Goal: Task Accomplishment & Management: Manage account settings

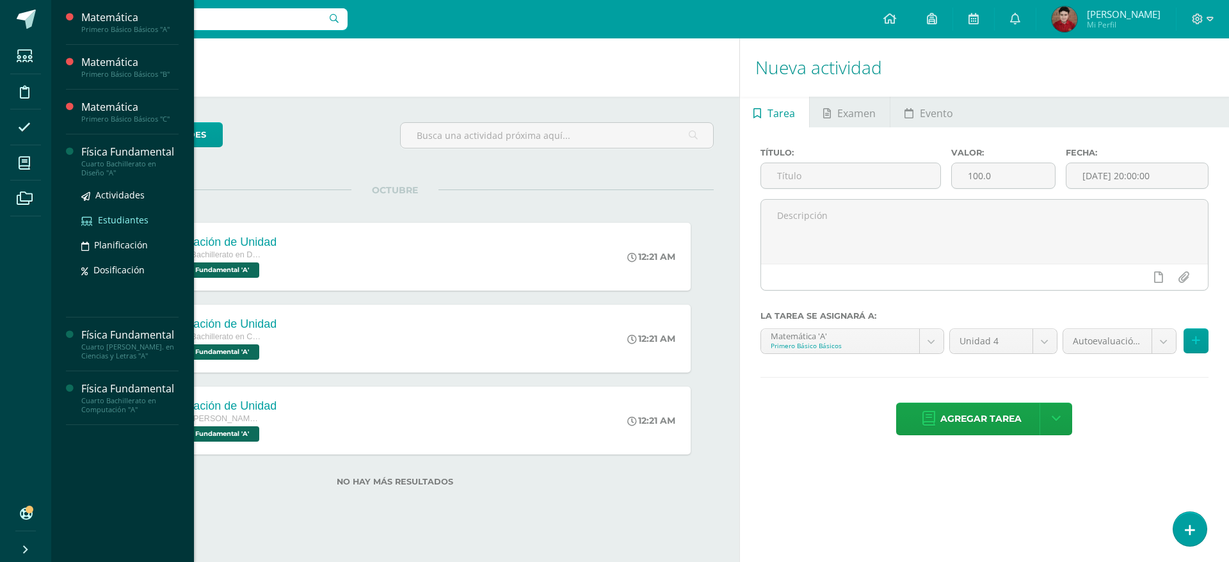
click at [134, 219] on span "Estudiantes" at bounding box center [123, 220] width 51 height 12
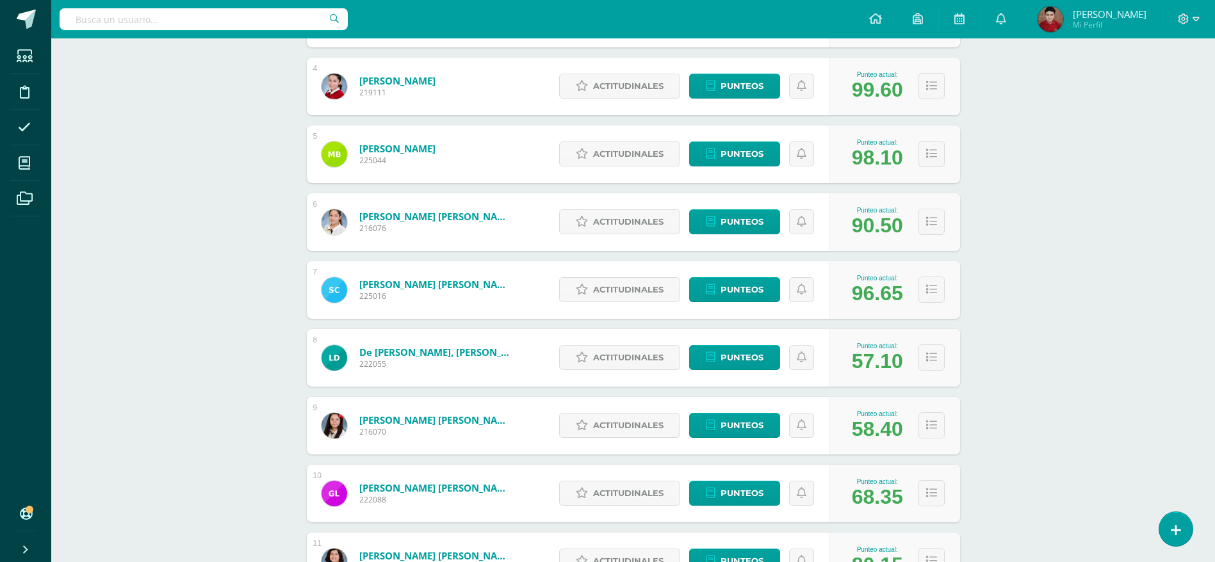
scroll to position [465, 0]
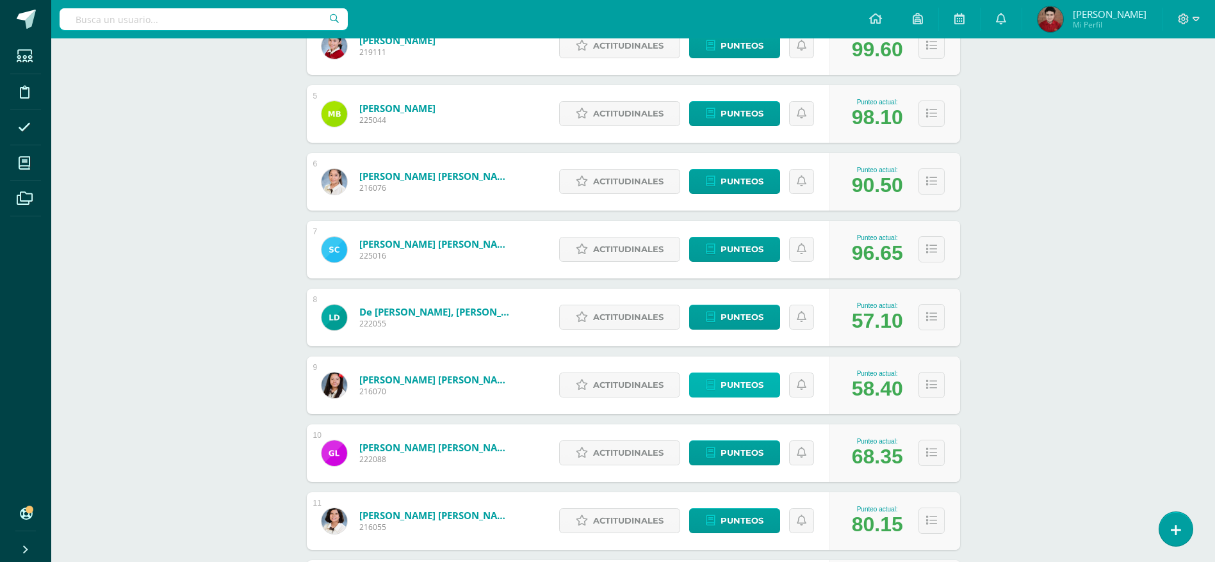
click at [707, 378] on link "Punteos" at bounding box center [734, 385] width 91 height 25
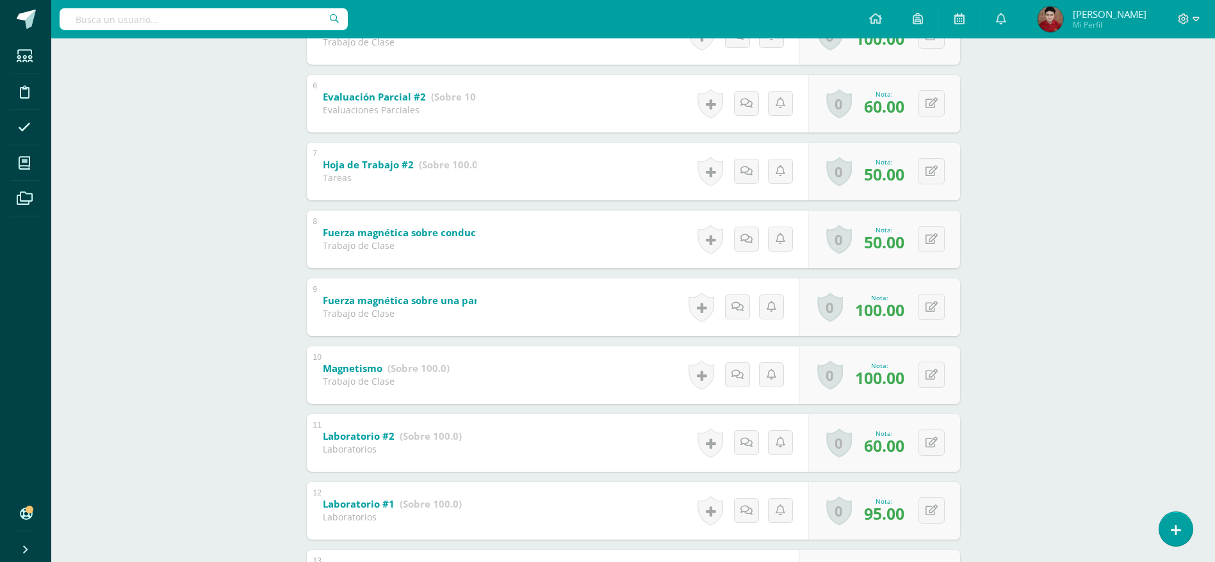
scroll to position [591, 0]
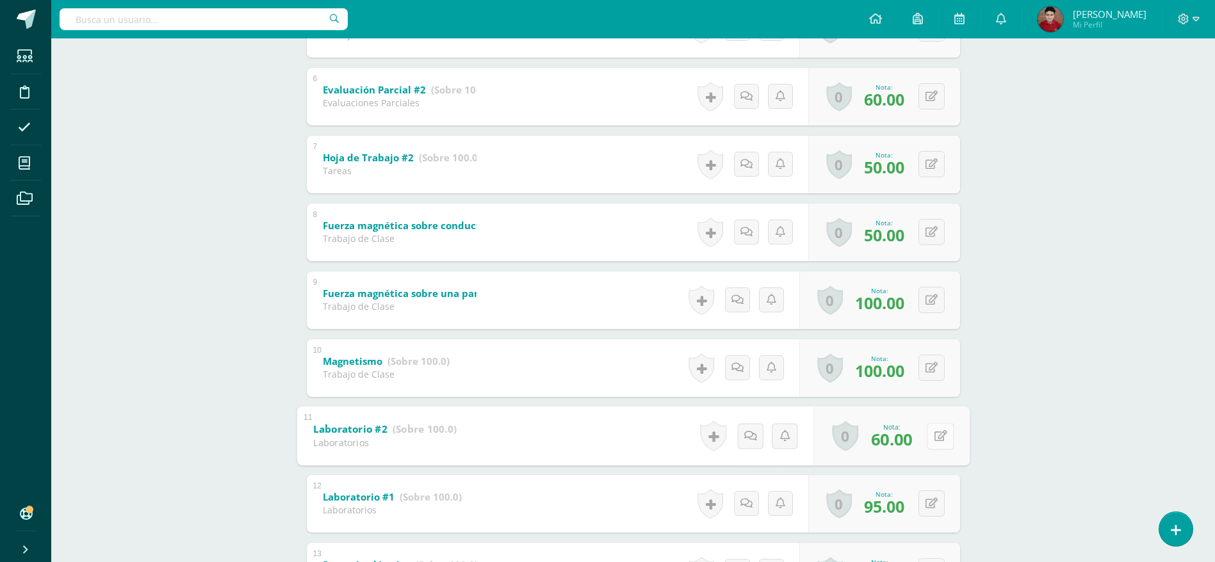
click at [928, 447] on button at bounding box center [940, 436] width 27 height 27
type input "75"
click at [918, 447] on link at bounding box center [906, 440] width 26 height 26
click at [932, 439] on button at bounding box center [931, 434] width 26 height 26
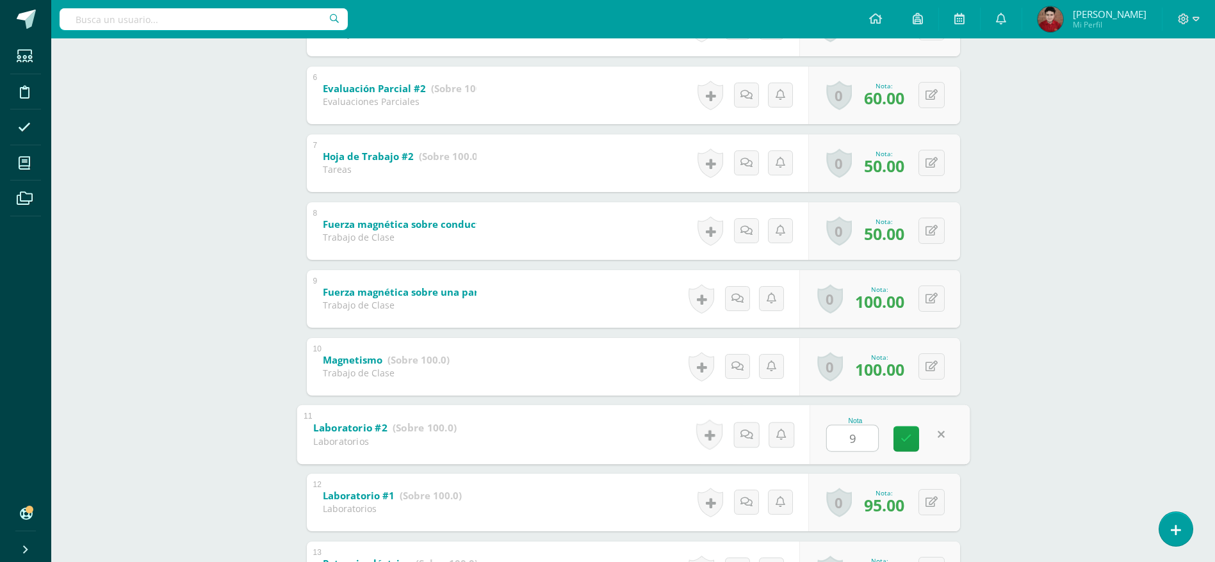
type input "90"
click at [914, 441] on link at bounding box center [906, 439] width 26 height 26
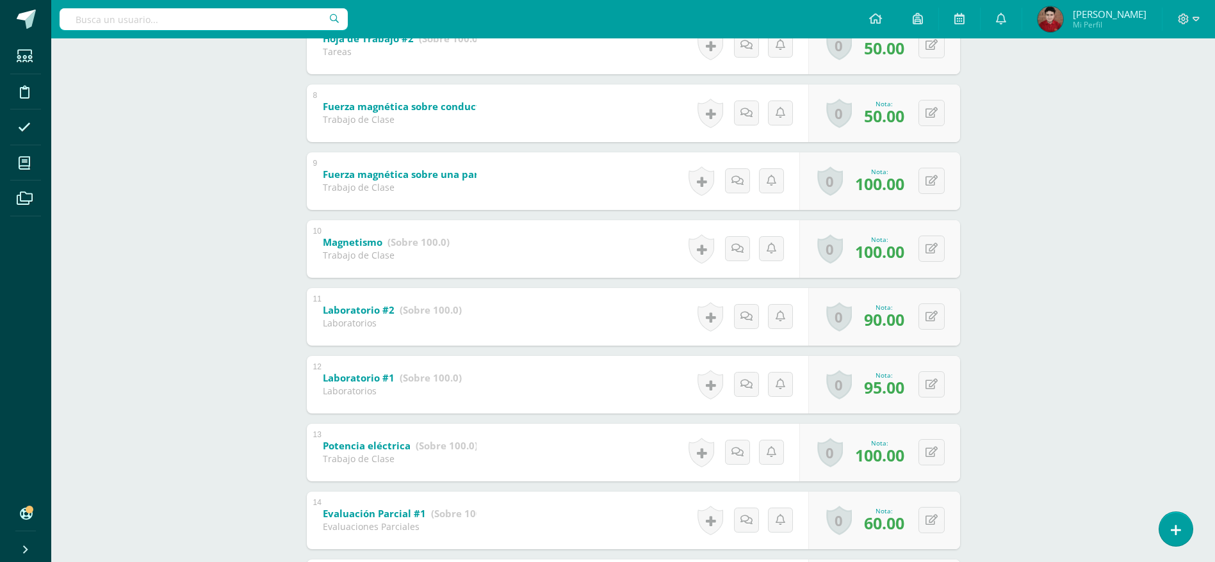
scroll to position [711, 0]
click at [930, 321] on button at bounding box center [940, 316] width 27 height 27
type input "95"
click at [905, 324] on icon at bounding box center [906, 320] width 12 height 11
click at [905, 286] on form "Laboratorio #2 (Sobre 100.0) Laboratorios Nota 95.00 0 Logros Logros obtenidos …" at bounding box center [632, 286] width 673 height 0
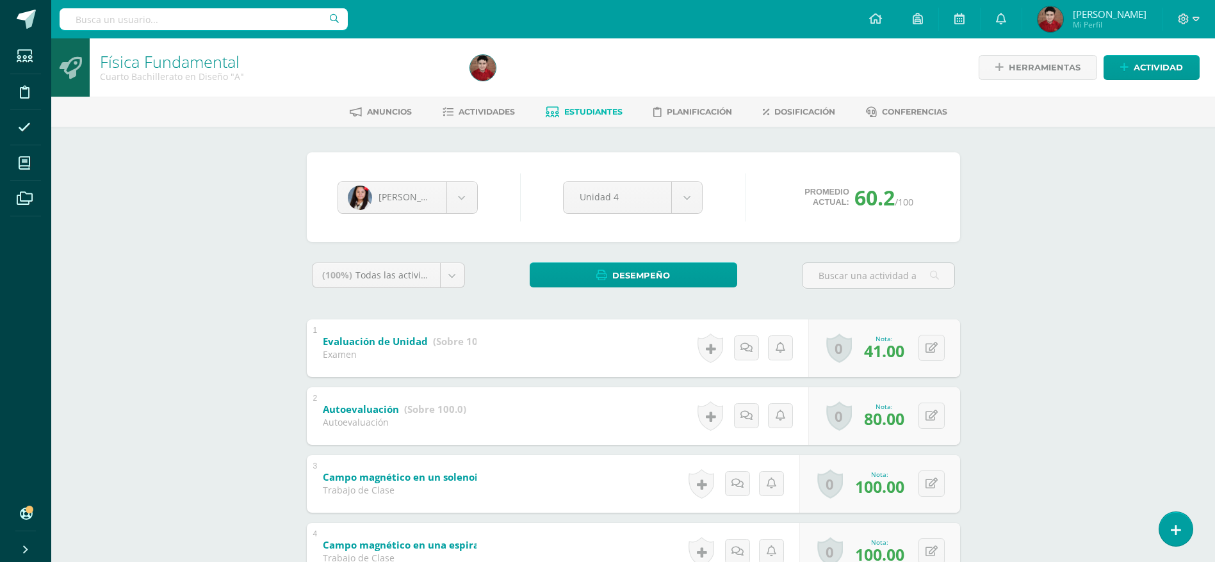
click at [620, 111] on span "Estudiantes" at bounding box center [593, 112] width 58 height 10
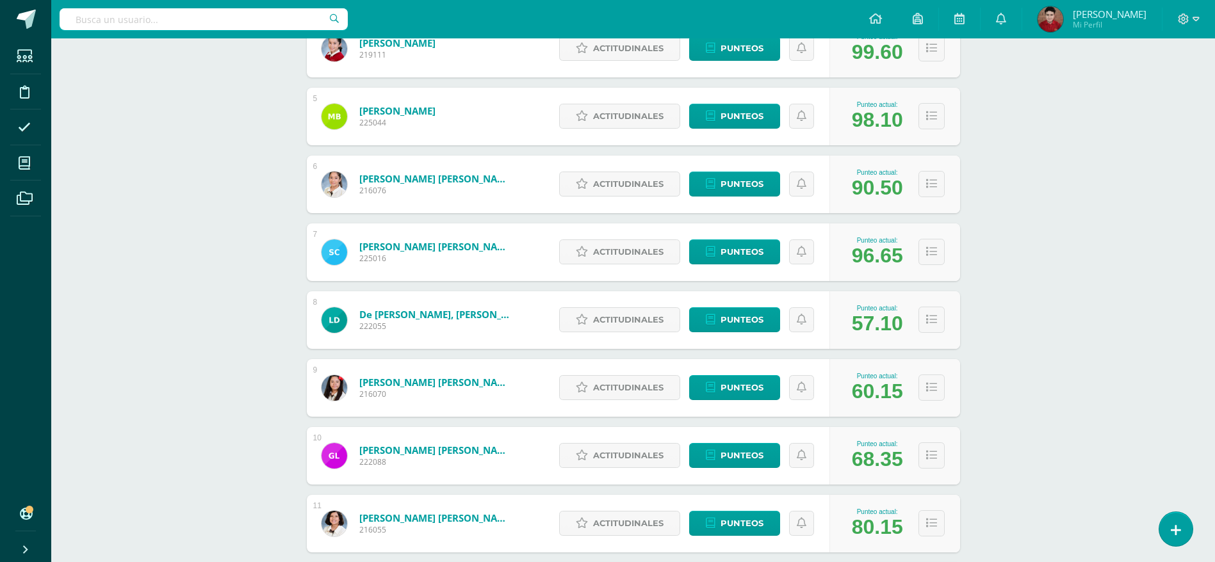
scroll to position [461, 0]
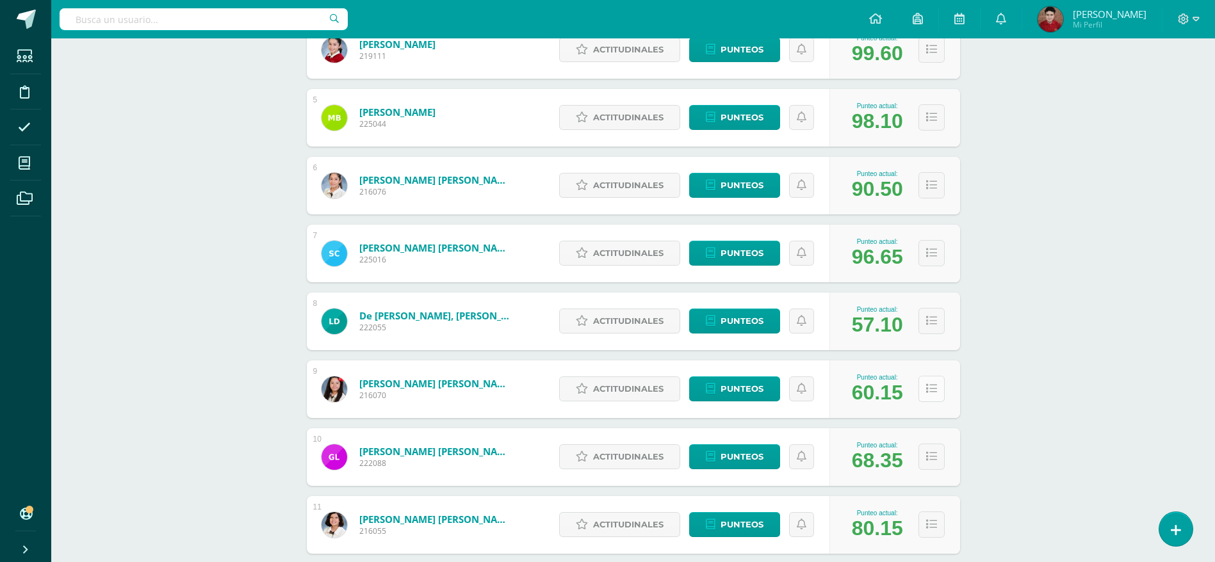
click at [935, 380] on button at bounding box center [931, 389] width 26 height 26
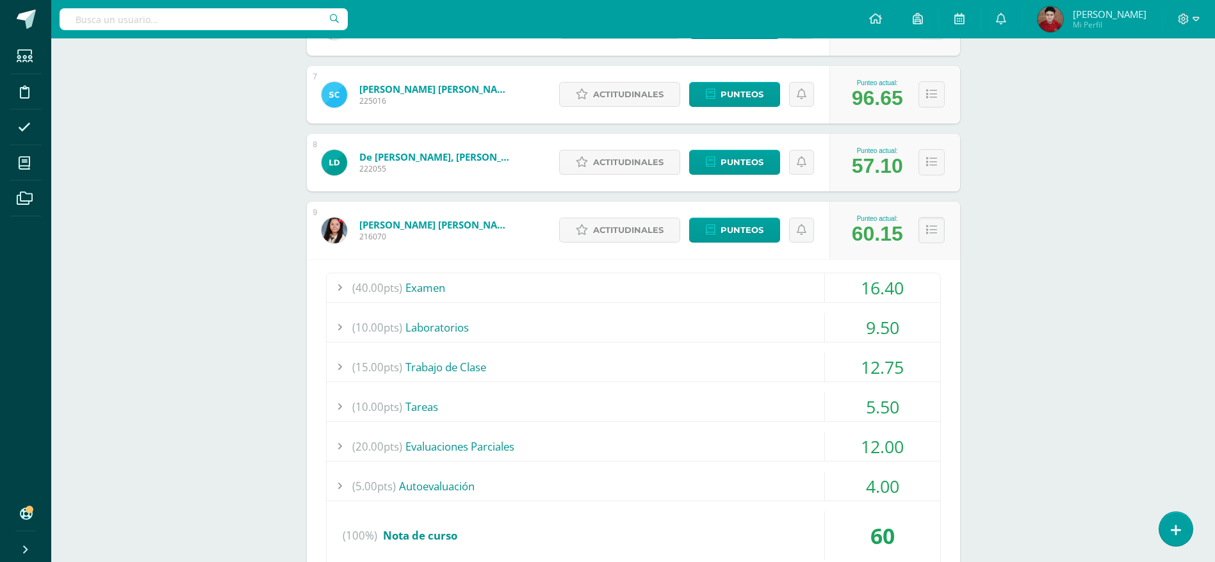
scroll to position [637, 0]
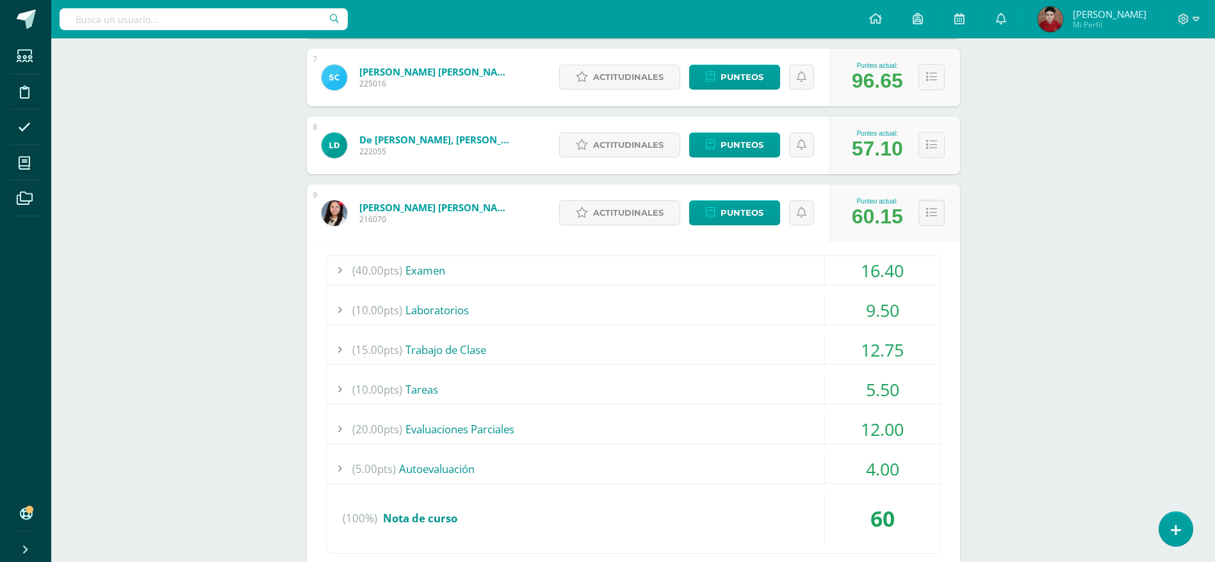
click at [396, 304] on span "(10.00pts)" at bounding box center [377, 310] width 50 height 29
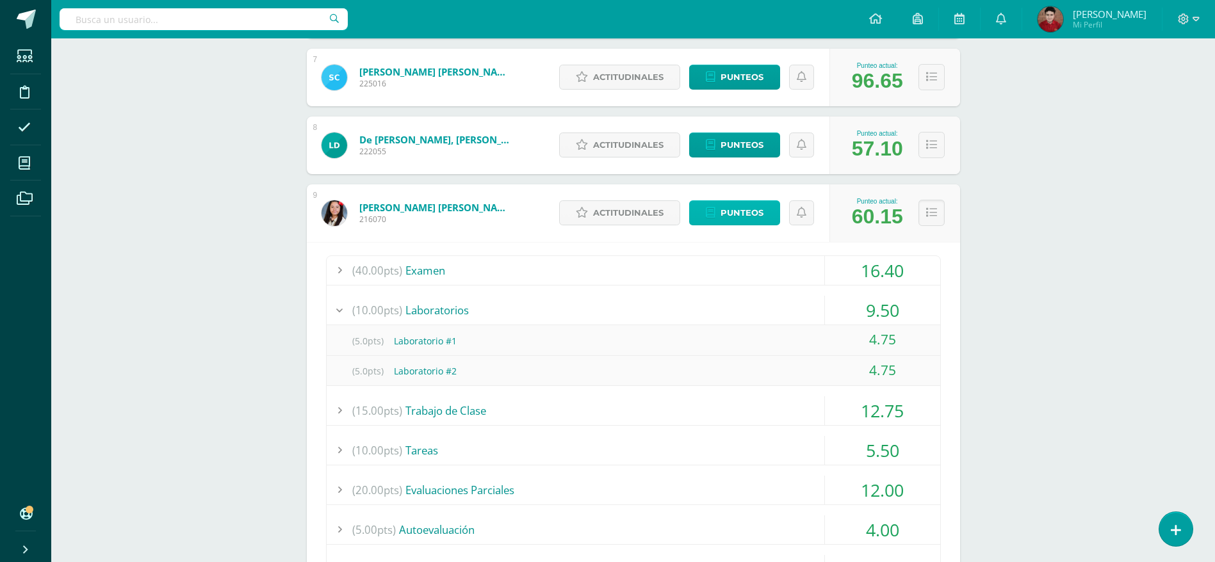
click at [733, 209] on span "Punteos" at bounding box center [741, 213] width 43 height 24
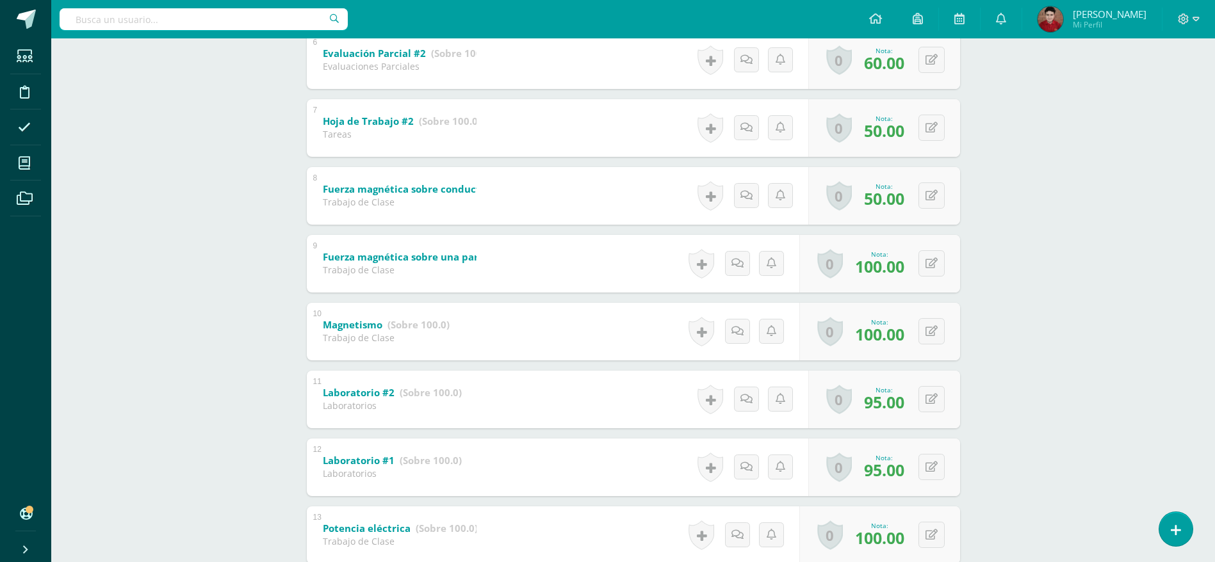
scroll to position [625, 0]
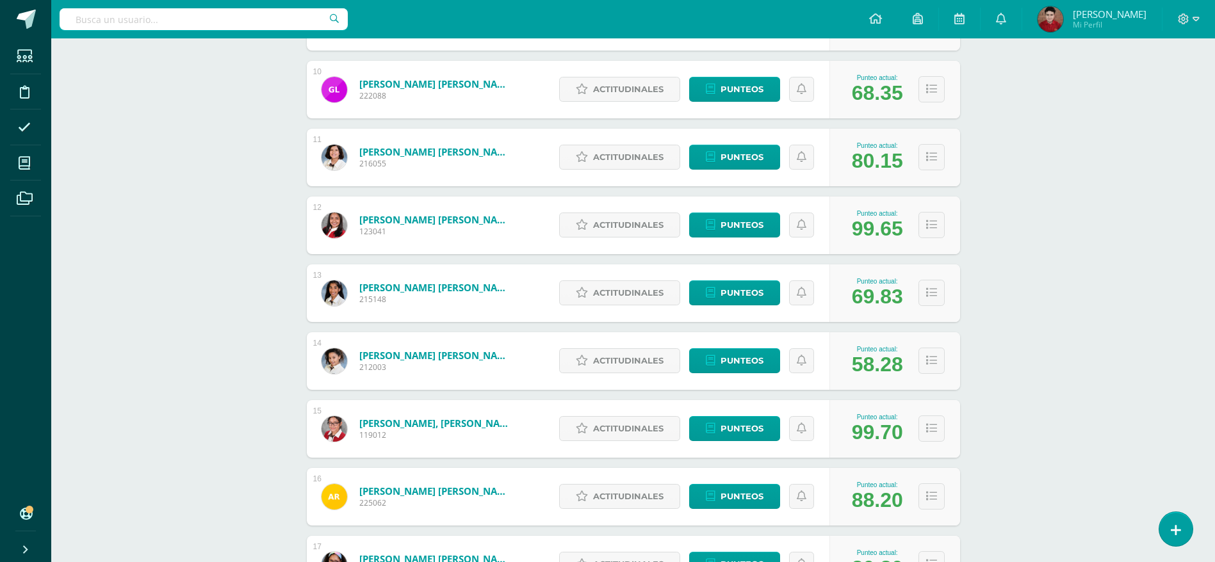
scroll to position [828, 0]
click at [717, 366] on link "Punteos" at bounding box center [734, 361] width 91 height 25
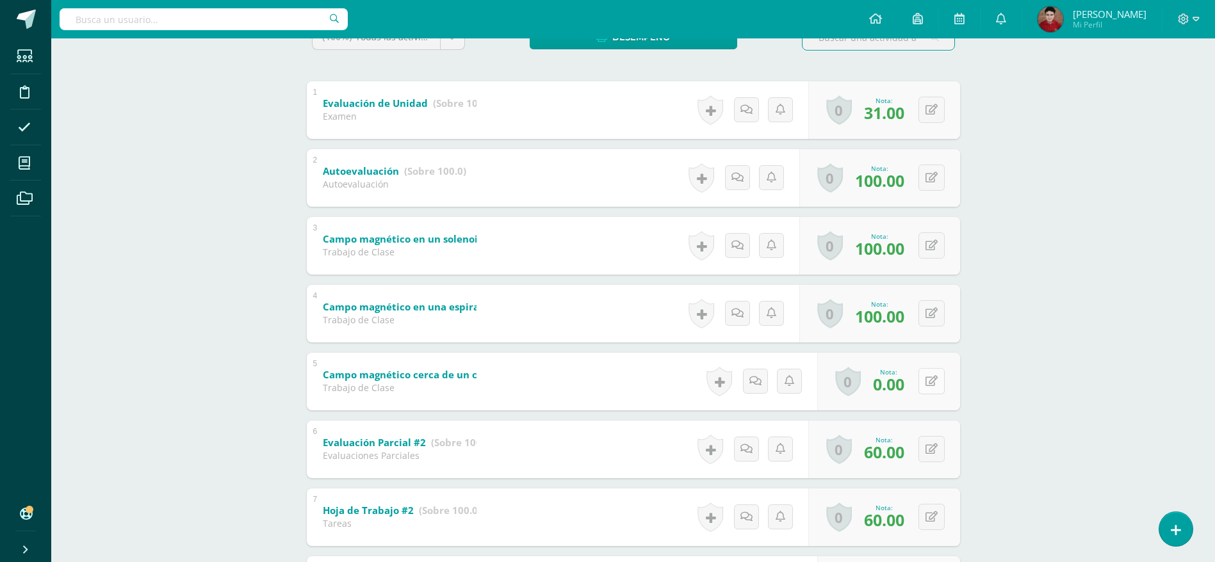
scroll to position [239, 0]
click at [930, 377] on button at bounding box center [931, 380] width 26 height 26
type input "60"
click at [907, 377] on link at bounding box center [906, 384] width 26 height 26
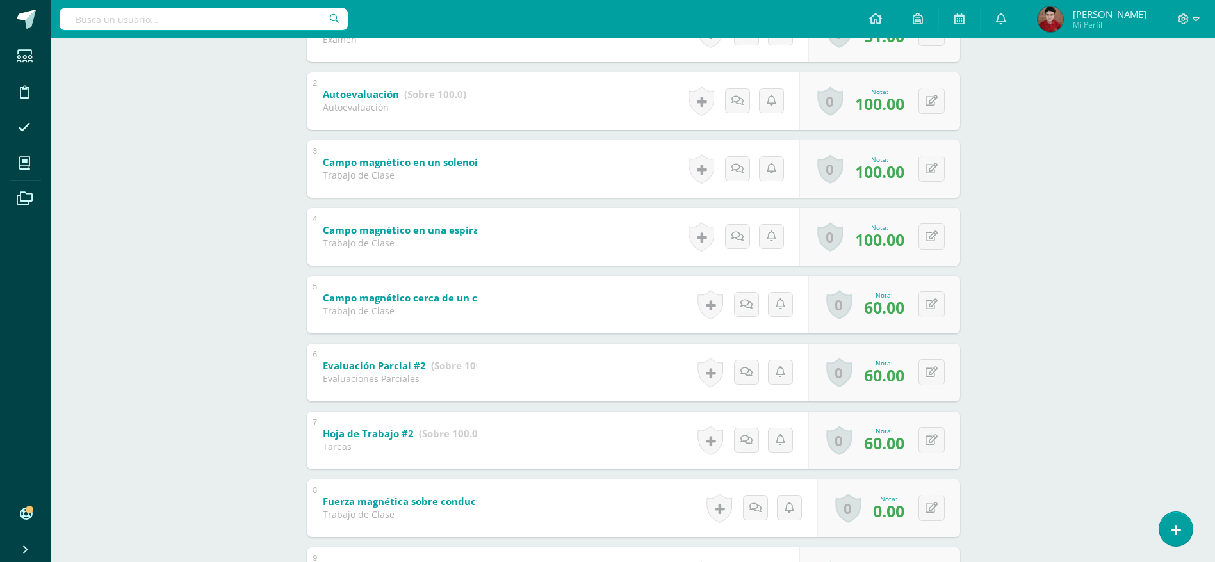
scroll to position [326, 0]
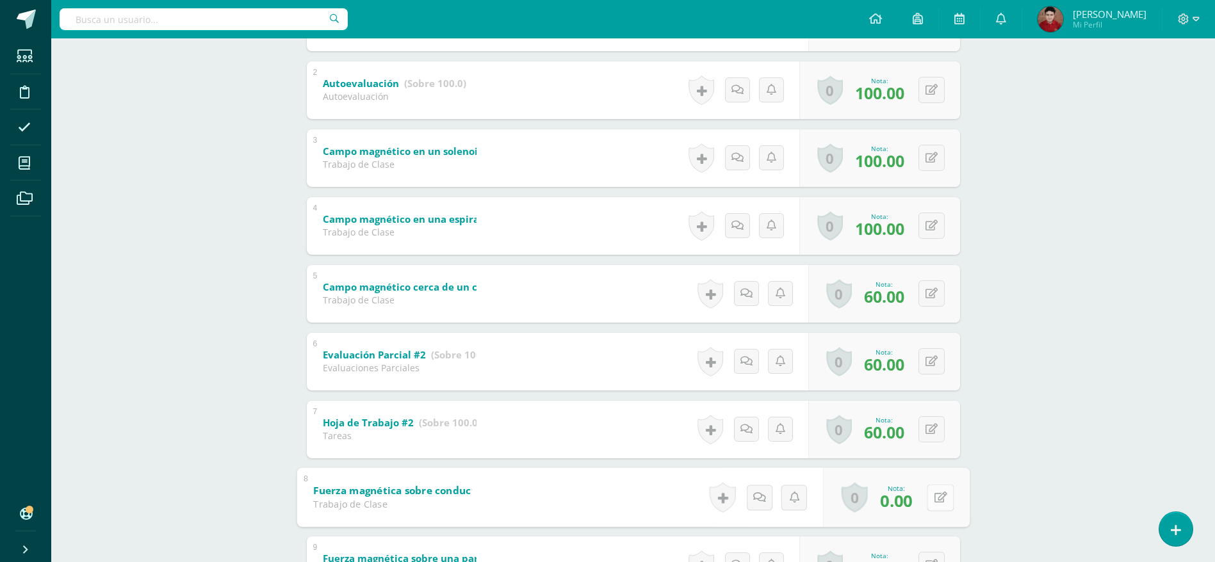
click at [930, 495] on button at bounding box center [940, 497] width 27 height 27
type input "60"
click at [911, 496] on icon at bounding box center [906, 501] width 12 height 11
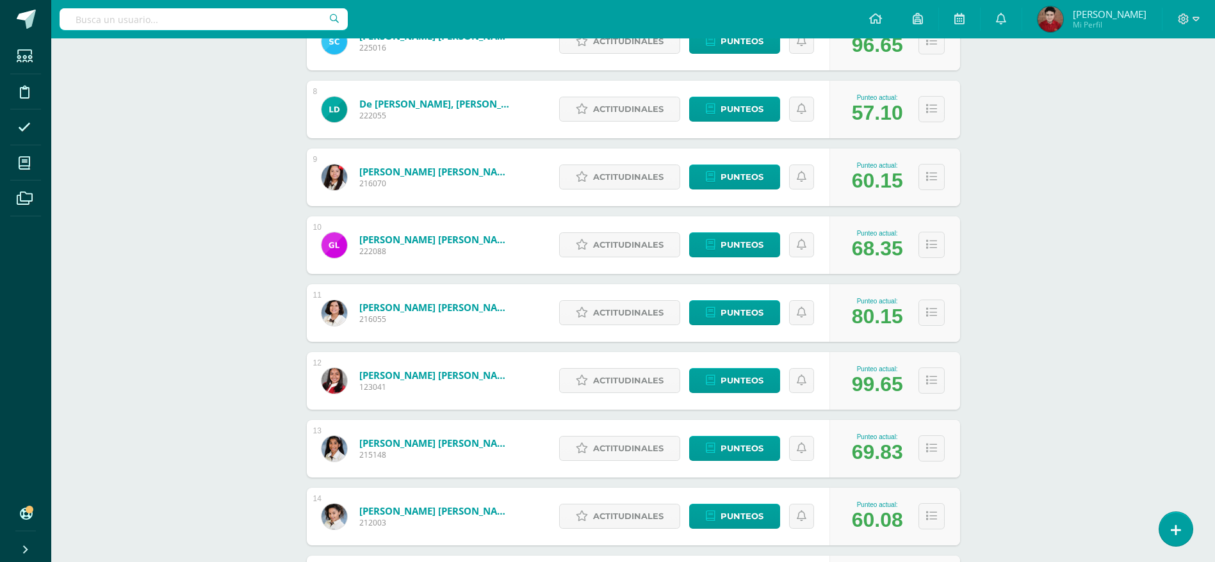
scroll to position [658, 0]
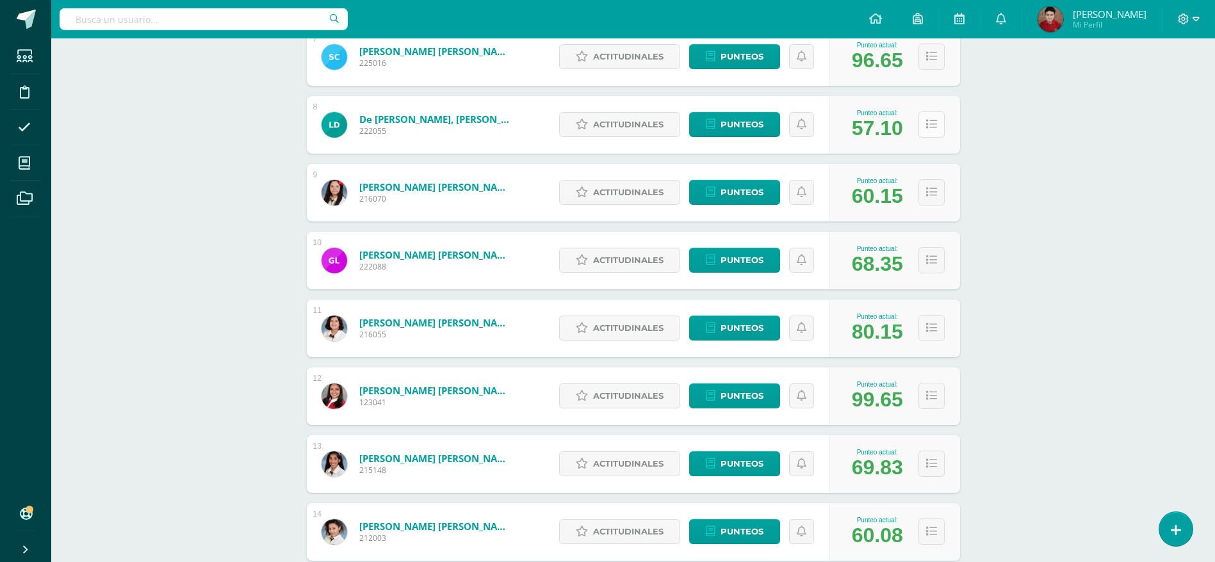
click at [937, 121] on button at bounding box center [931, 124] width 26 height 26
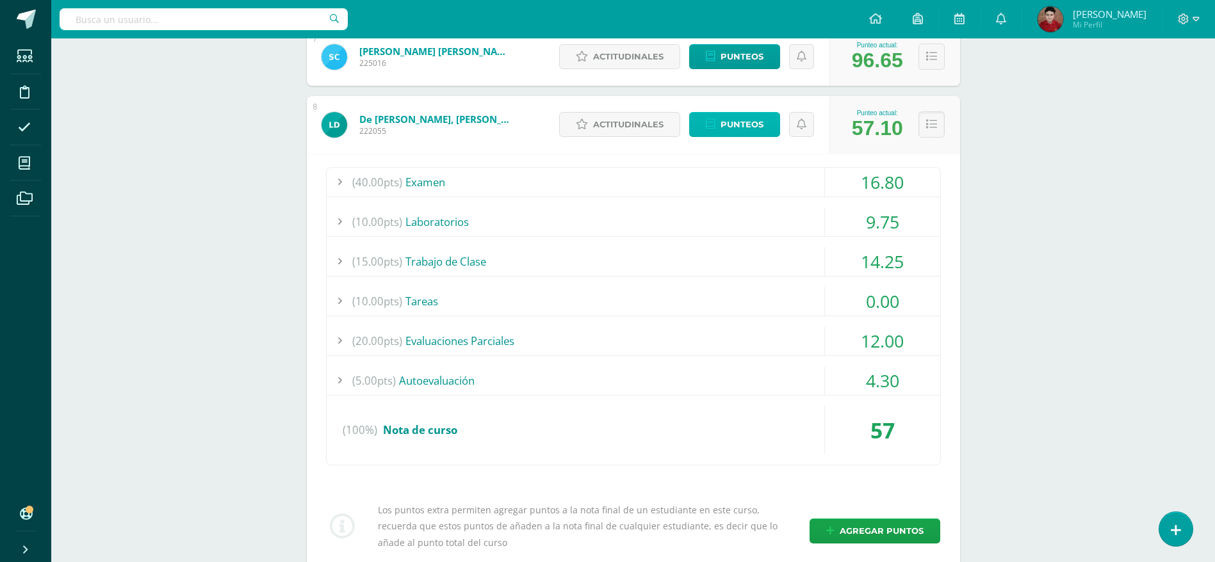
click at [729, 122] on span "Punteos" at bounding box center [741, 125] width 43 height 24
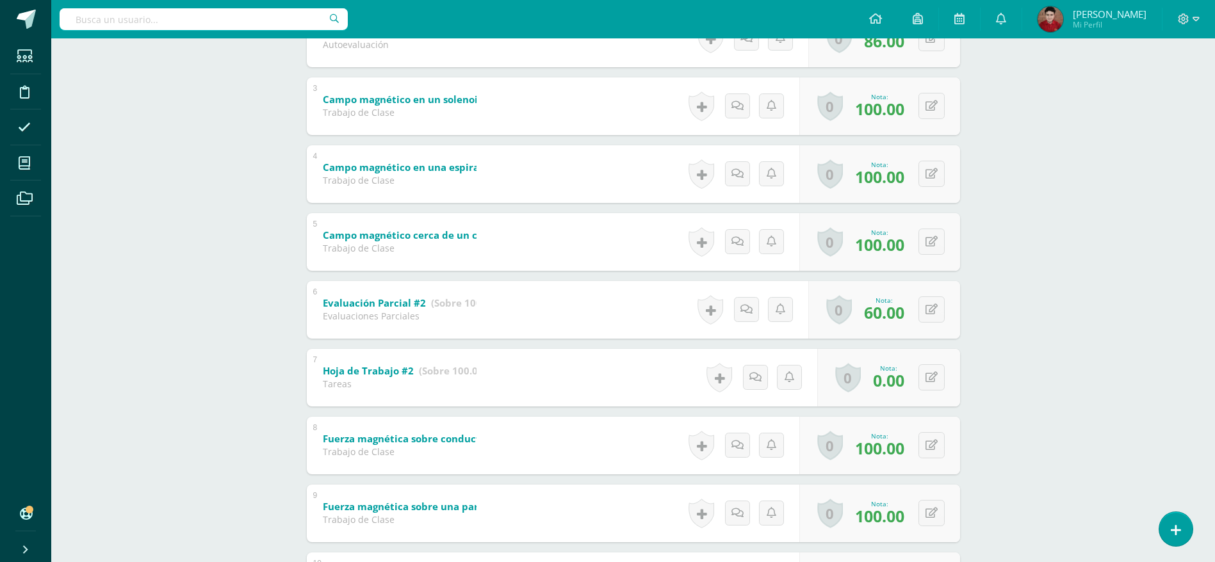
scroll to position [375, 0]
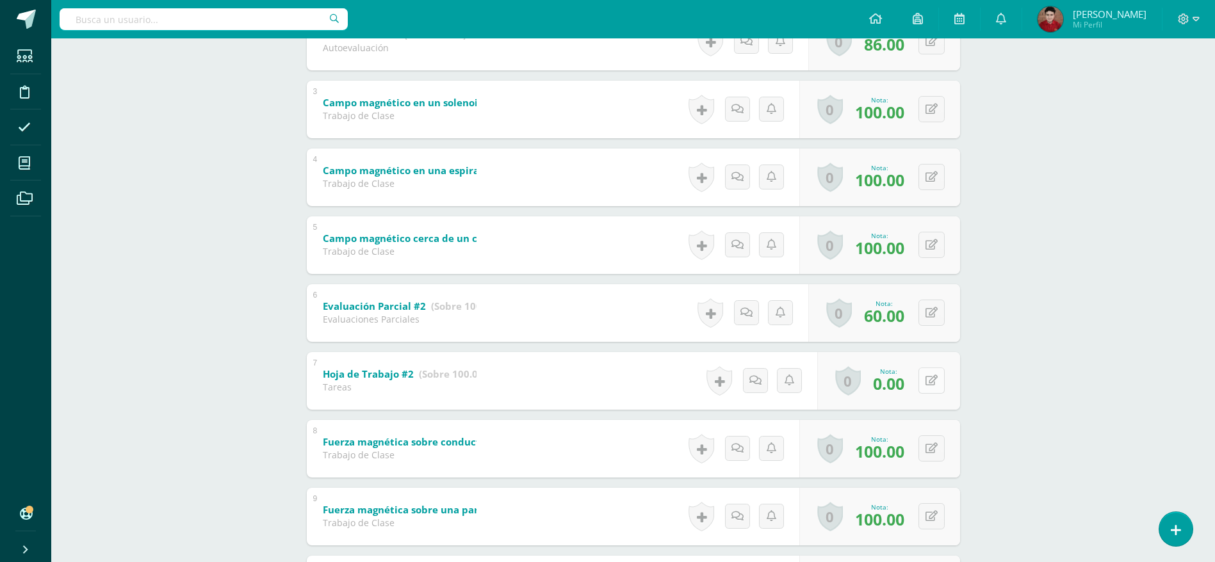
click at [932, 383] on button at bounding box center [931, 381] width 26 height 26
type input "30"
click at [909, 382] on icon at bounding box center [906, 385] width 12 height 11
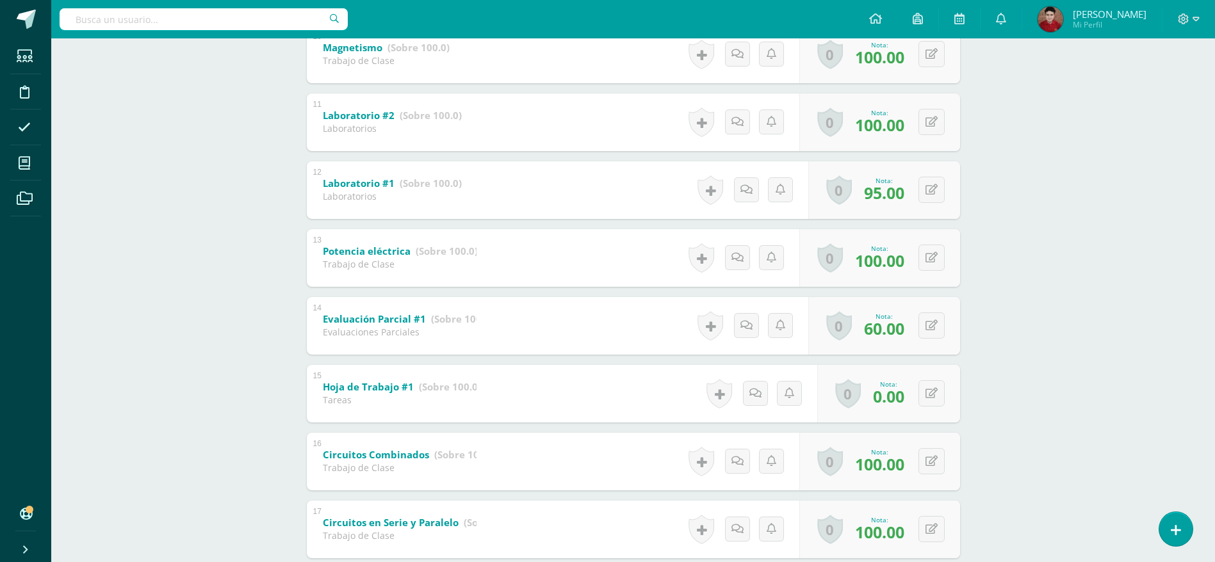
scroll to position [904, 0]
drag, startPoint x: 909, startPoint y: 382, endPoint x: 925, endPoint y: 397, distance: 21.7
click at [925, 397] on button at bounding box center [931, 394] width 26 height 26
type input "30"
click at [905, 399] on icon at bounding box center [906, 398] width 12 height 11
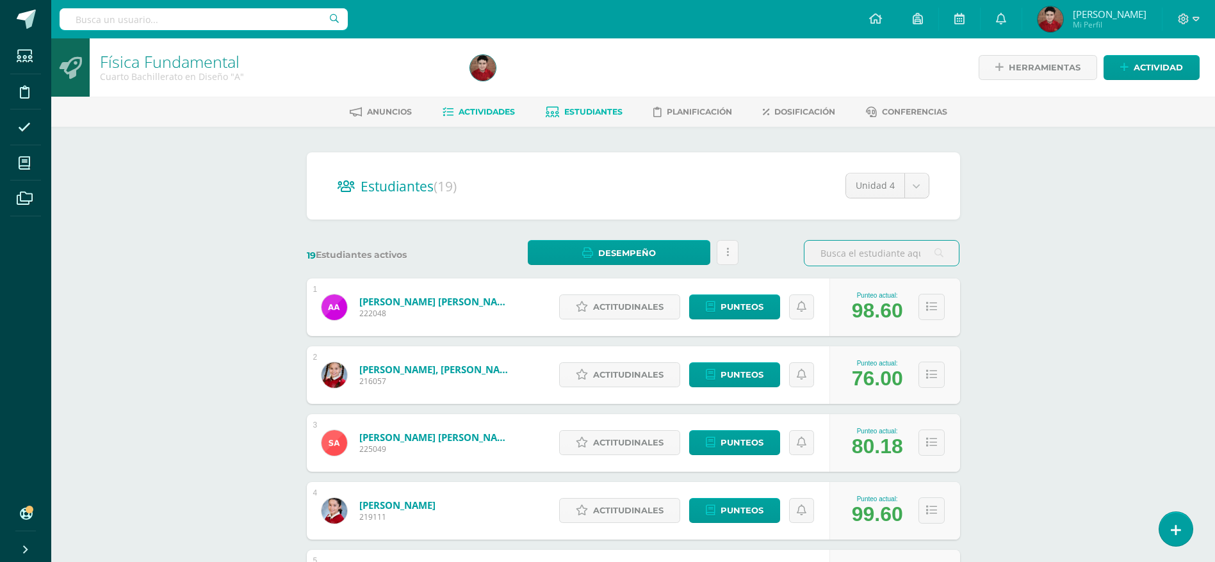
click at [478, 113] on span "Actividades" at bounding box center [486, 112] width 56 height 10
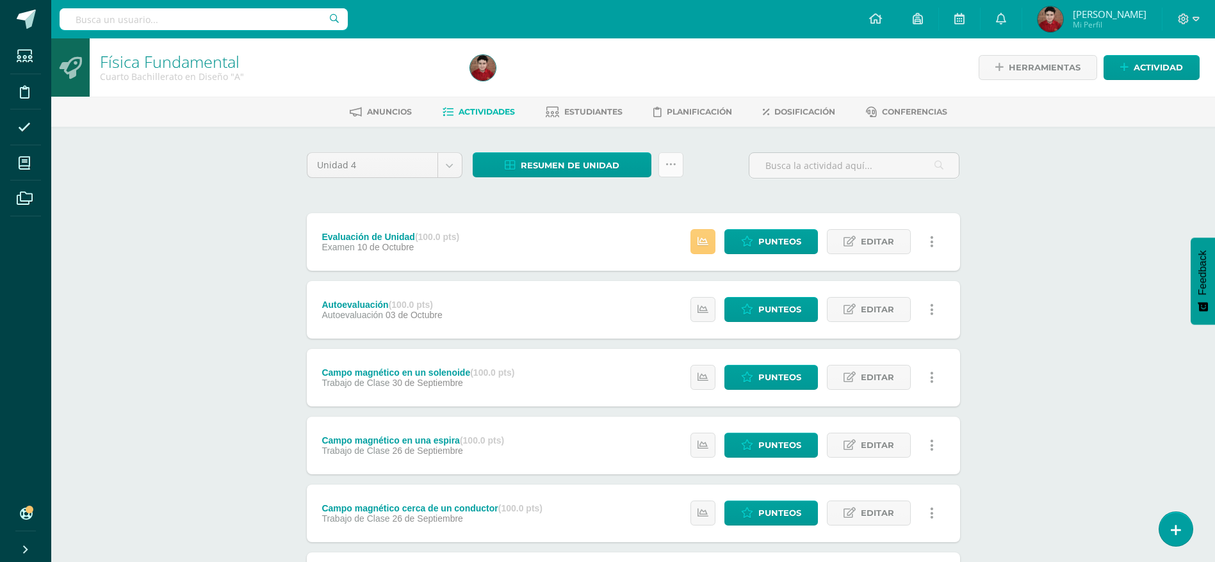
click at [673, 172] on link at bounding box center [670, 164] width 25 height 25
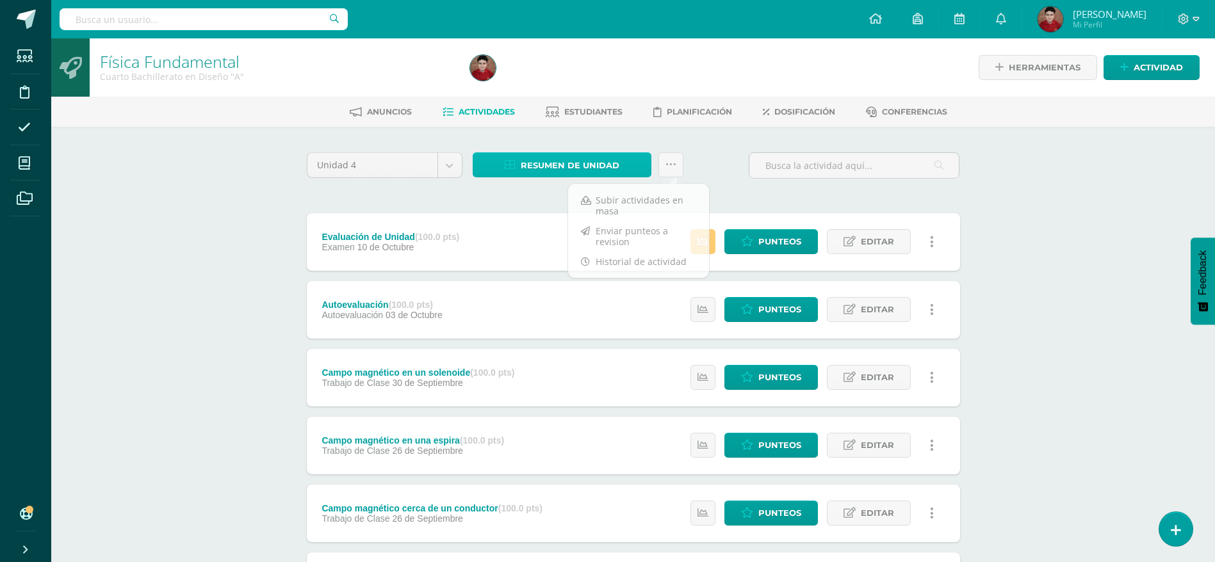
click at [553, 159] on span "Resumen de unidad" at bounding box center [570, 166] width 99 height 24
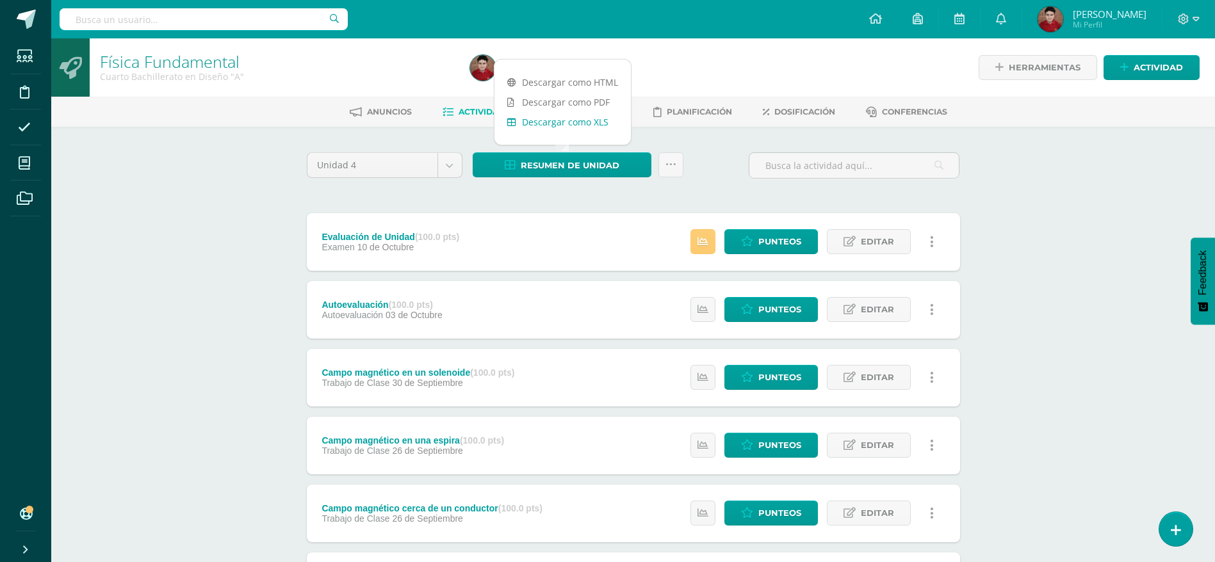
click at [535, 115] on link "Descargar como XLS" at bounding box center [562, 122] width 136 height 20
click at [223, 382] on div "Física Fundamental Cuarto Bachillerato en Diseño "A" Herramientas Detalle de as…" at bounding box center [632, 500] width 1163 height 924
